Goal: Find specific page/section: Find specific page/section

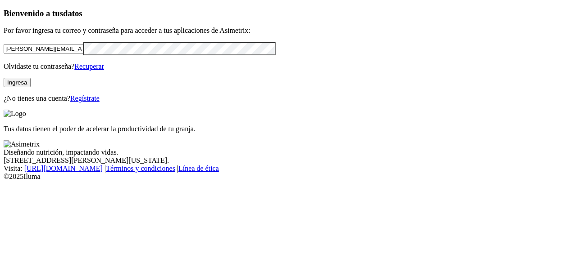
click at [207, 103] on div "Bienvenido a tus datos Por favor ingresa tu correo y contraseña para acceder a …" at bounding box center [287, 56] width 566 height 94
click at [31, 87] on button "Ingresa" at bounding box center [17, 82] width 27 height 9
